Goal: Task Accomplishment & Management: Complete application form

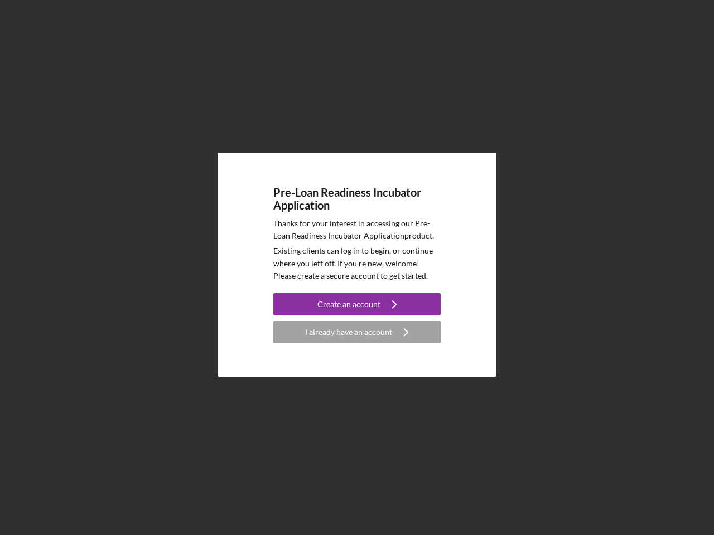
click at [357, 268] on p "Existing clients can log in to begin, or continue where you left off. If you're…" at bounding box center [356, 263] width 167 height 37
click at [357, 304] on div "Create an account" at bounding box center [348, 304] width 63 height 22
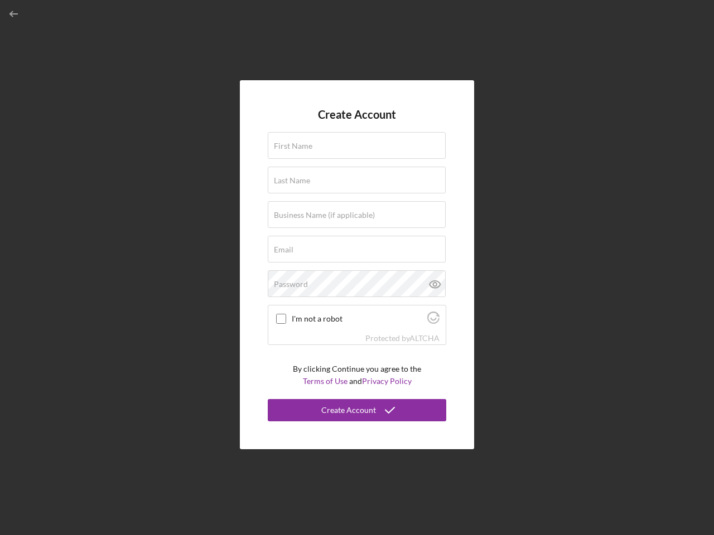
click at [357, 332] on div "Protected by [PERSON_NAME]" at bounding box center [356, 338] width 177 height 12
